Goal: Find specific page/section: Find specific page/section

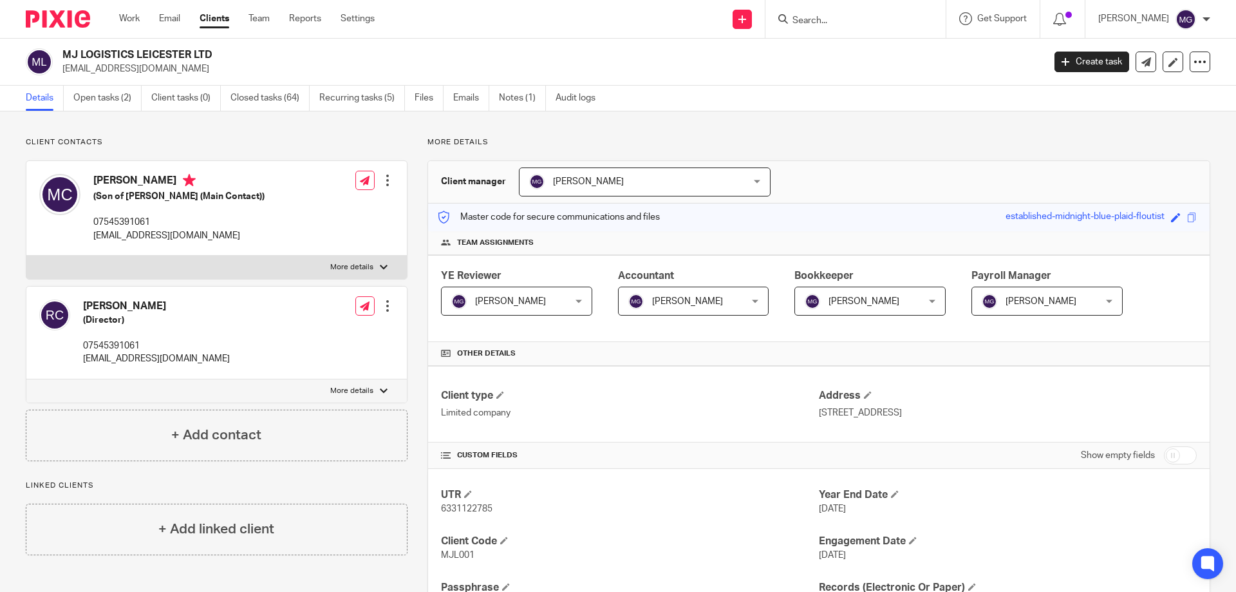
click at [851, 23] on input "Search" at bounding box center [849, 21] width 116 height 12
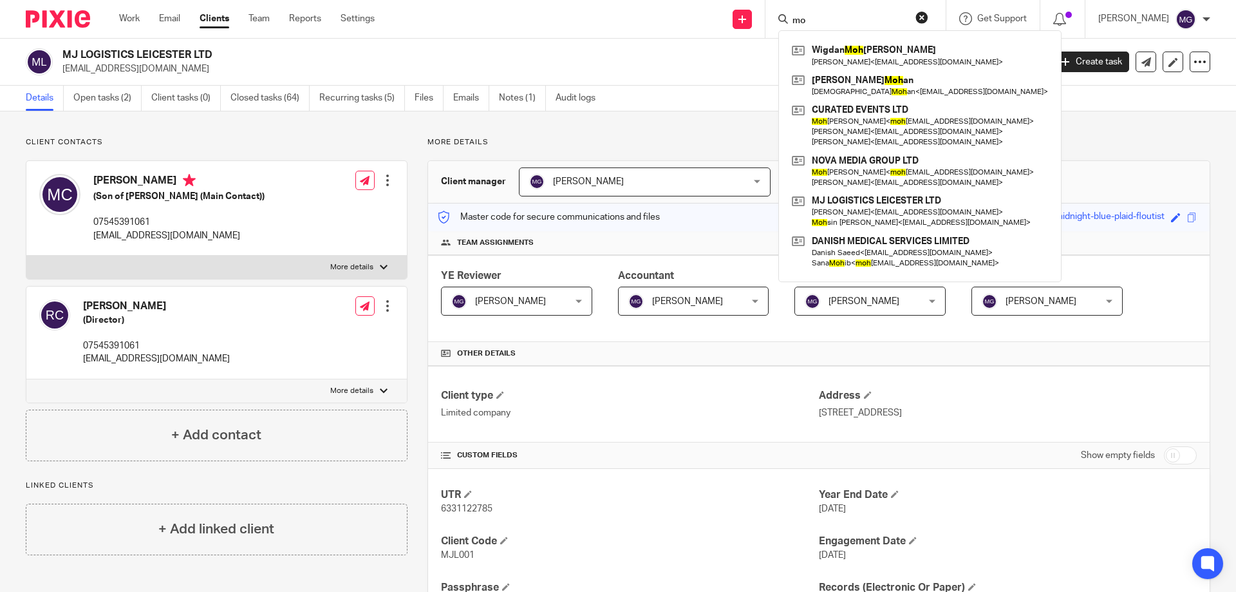
type input "m"
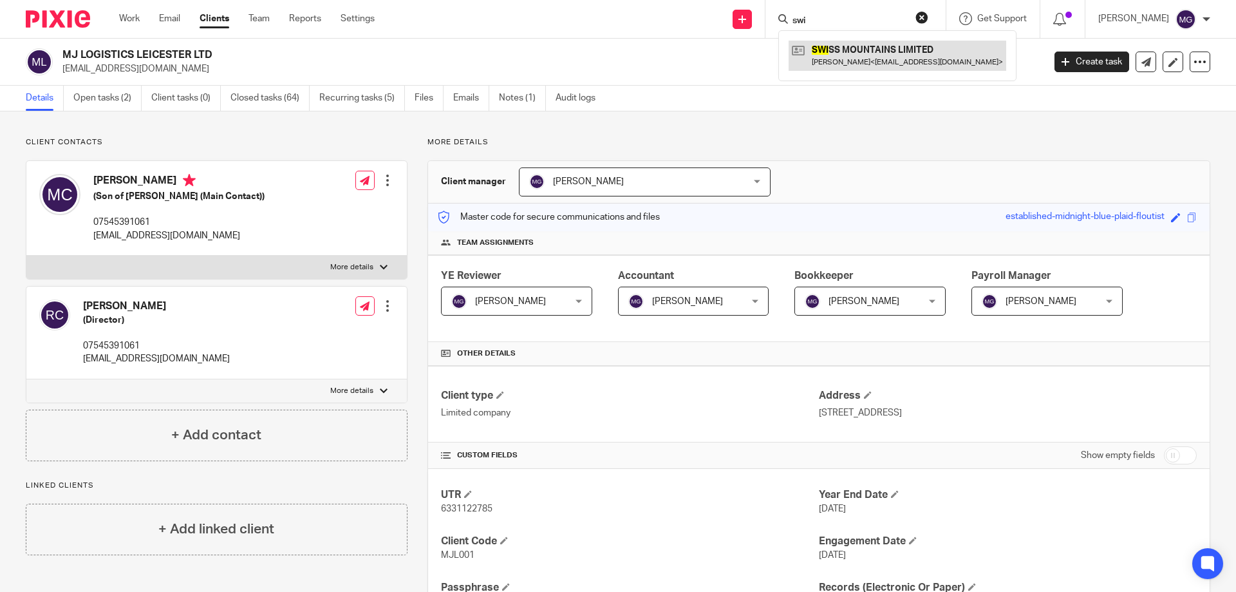
type input "swi"
click at [901, 56] on link at bounding box center [898, 56] width 218 height 30
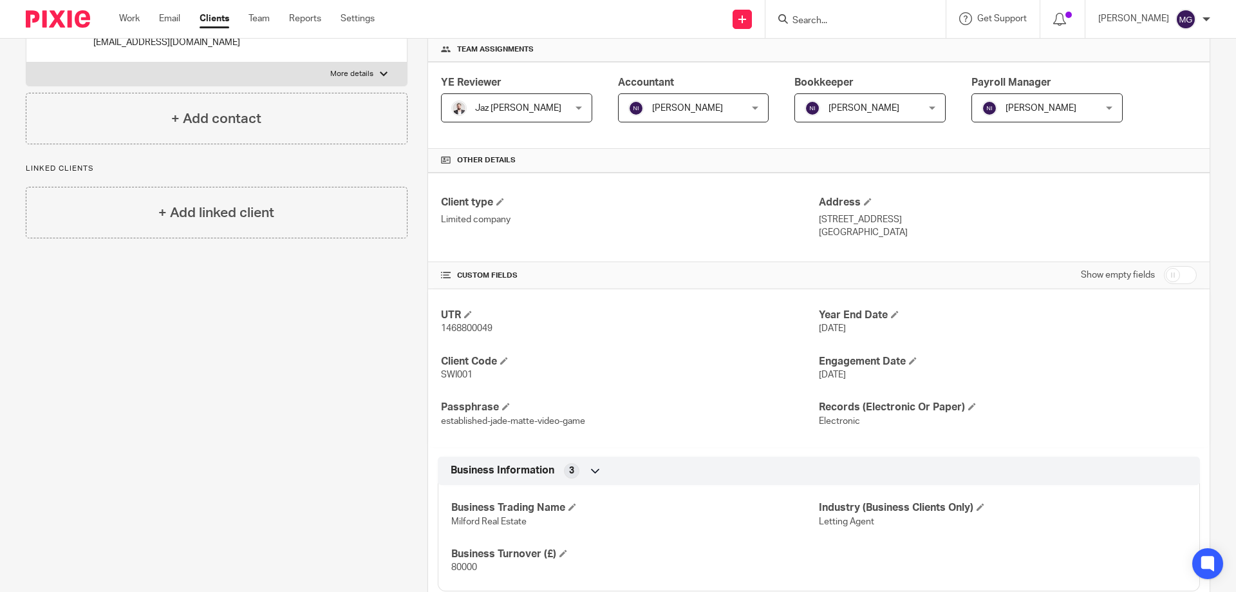
scroll to position [257, 0]
